Goal: Use online tool/utility: Utilize a website feature to perform a specific function

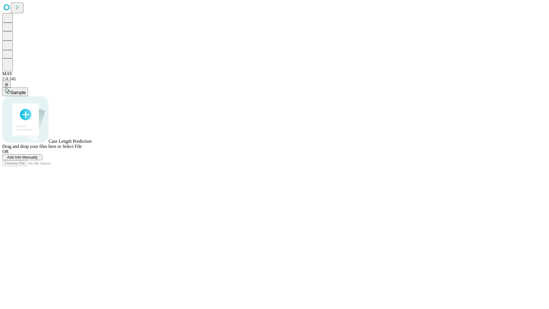
click at [82, 149] on span "Select File" at bounding box center [71, 146] width 19 height 5
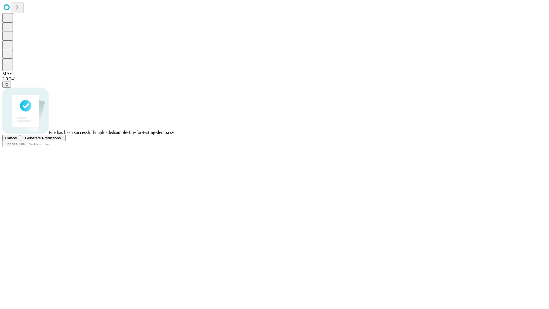
click at [61, 140] on span "Generate Predictions" at bounding box center [43, 138] width 36 height 4
